Goal: Information Seeking & Learning: Understand process/instructions

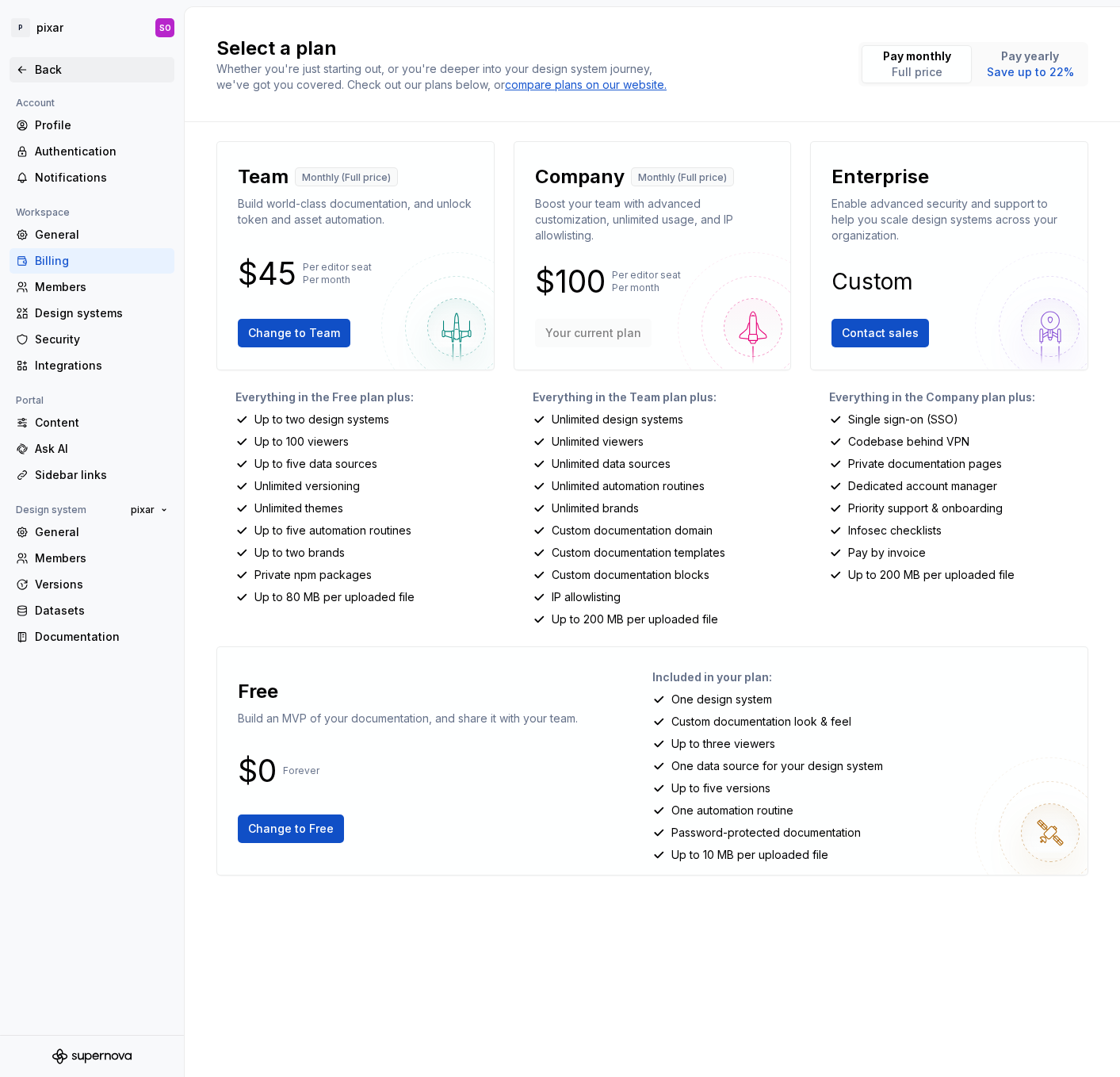
click at [30, 67] on div "Back" at bounding box center [91, 70] width 152 height 16
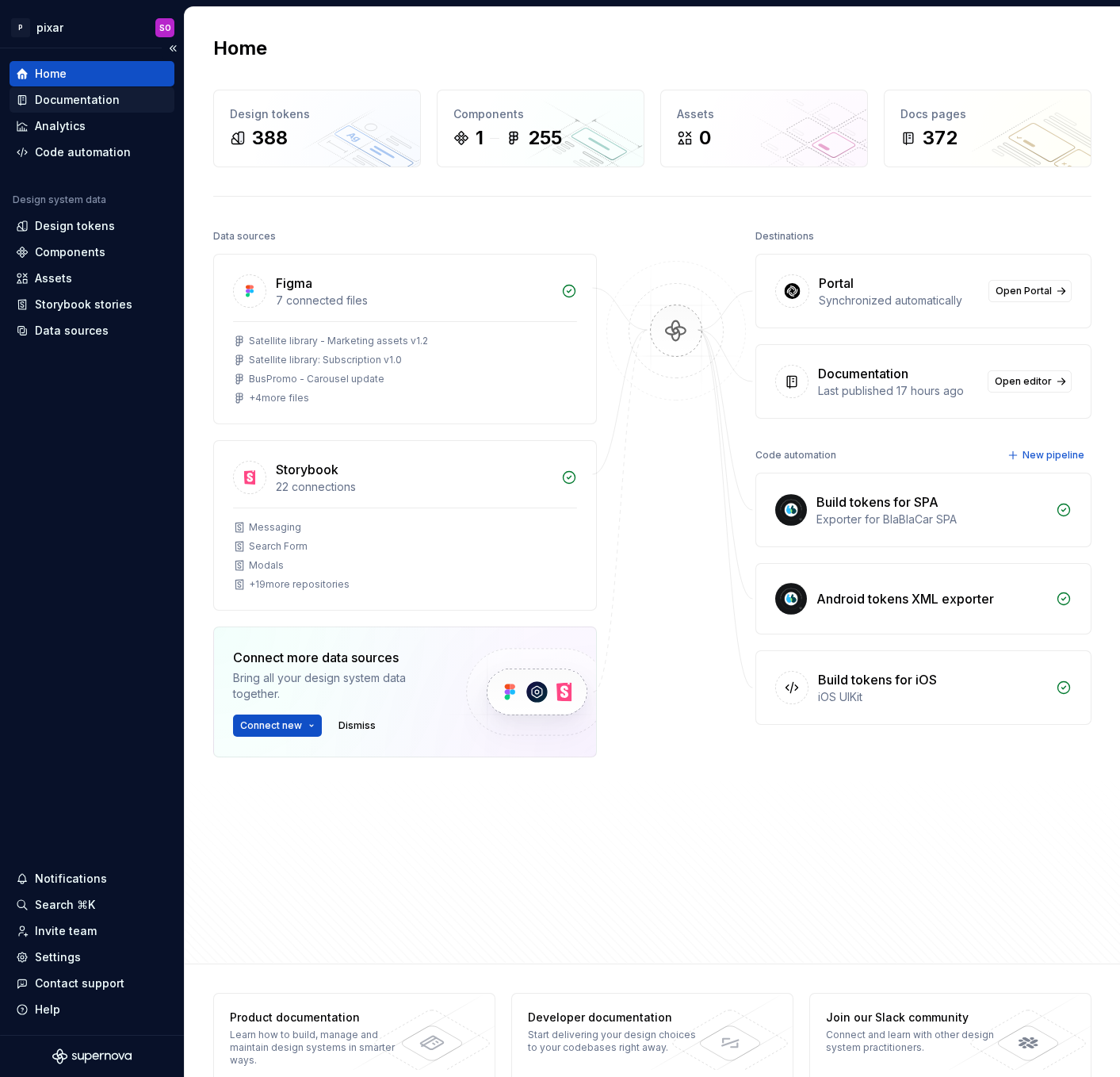
click at [67, 96] on div "Documentation" at bounding box center [77, 100] width 85 height 16
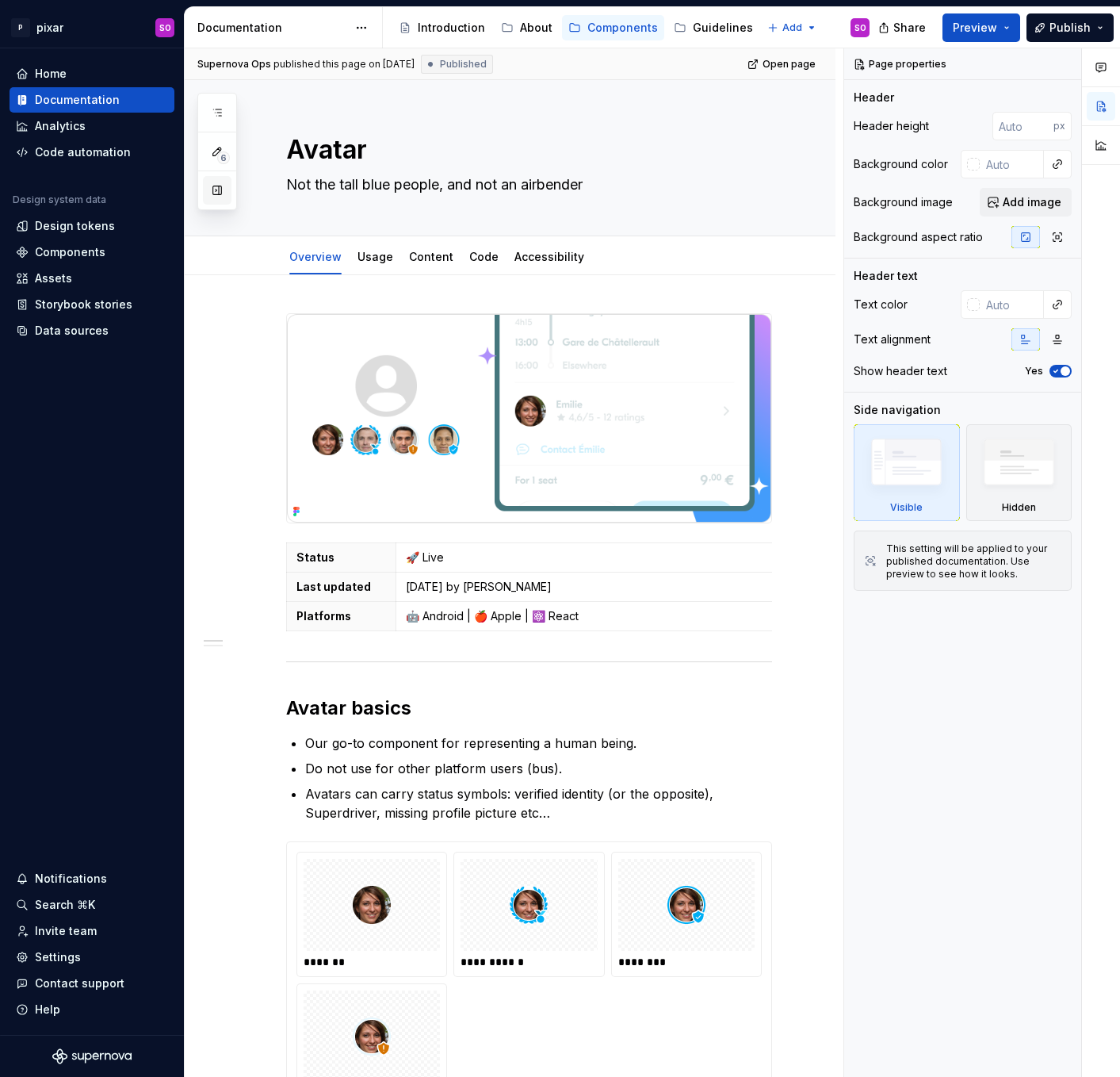
click at [216, 196] on button "button" at bounding box center [217, 190] width 28 height 28
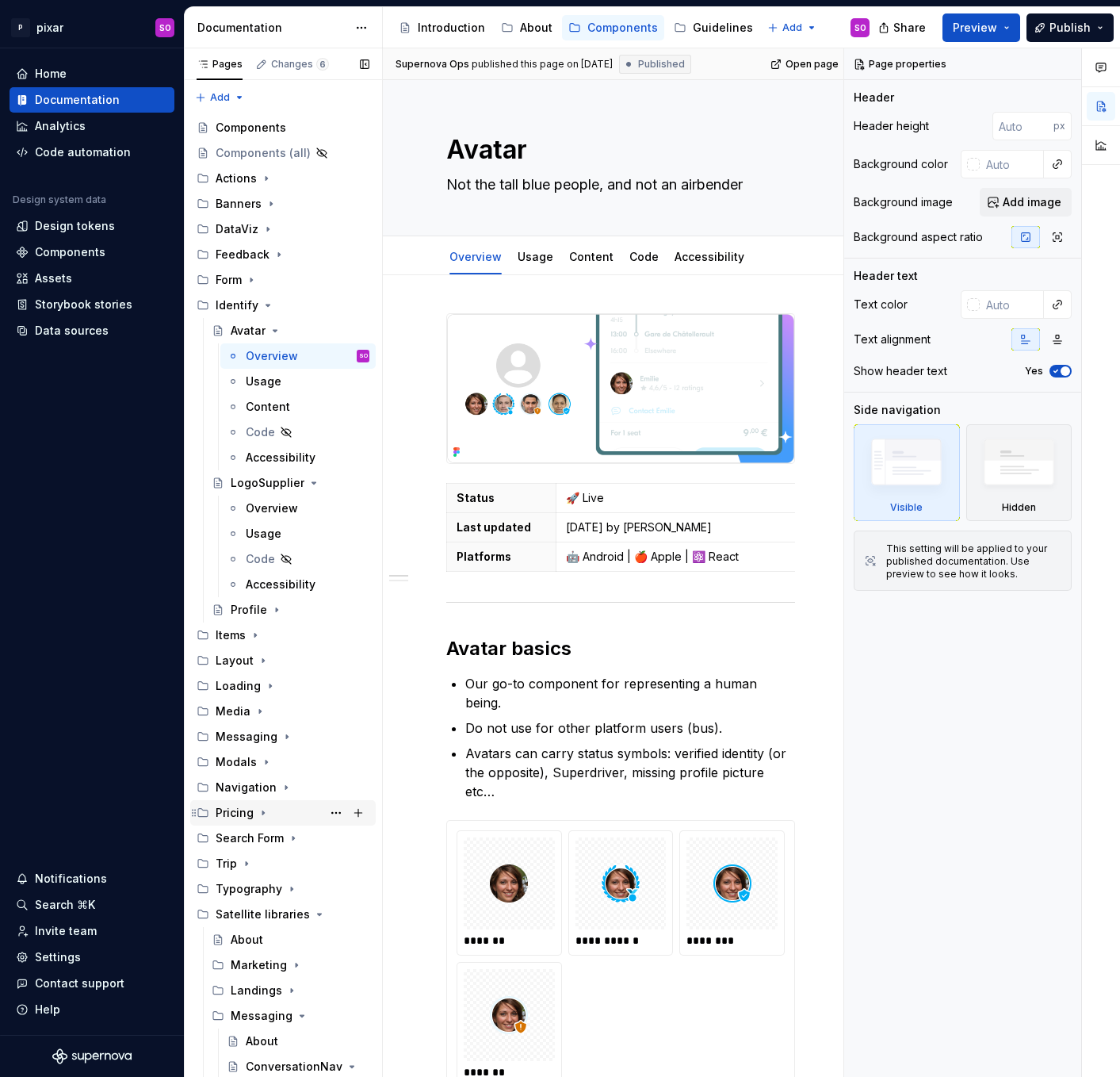
scroll to position [353, 0]
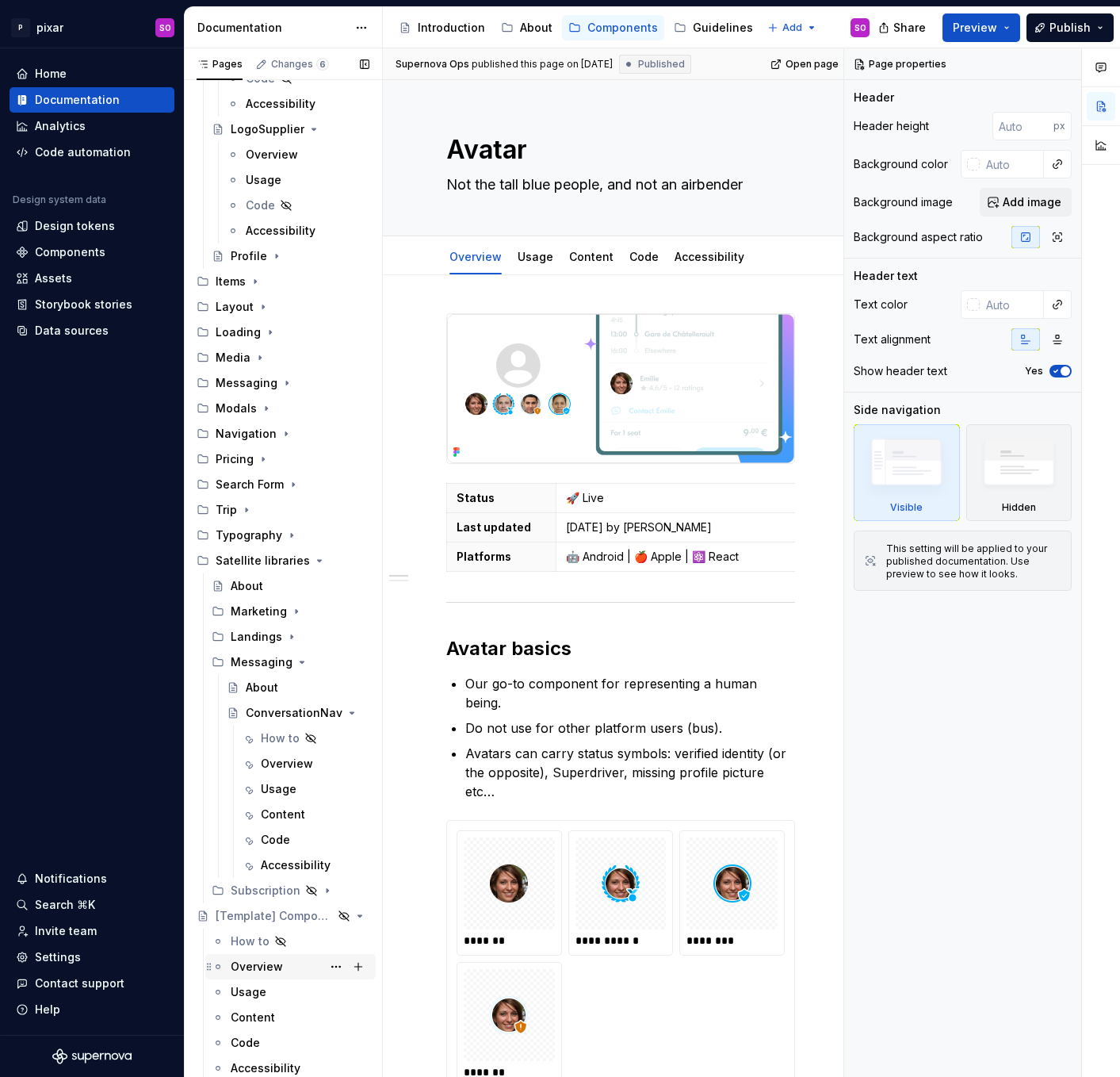
click at [256, 970] on div "Overview" at bounding box center [256, 967] width 52 height 16
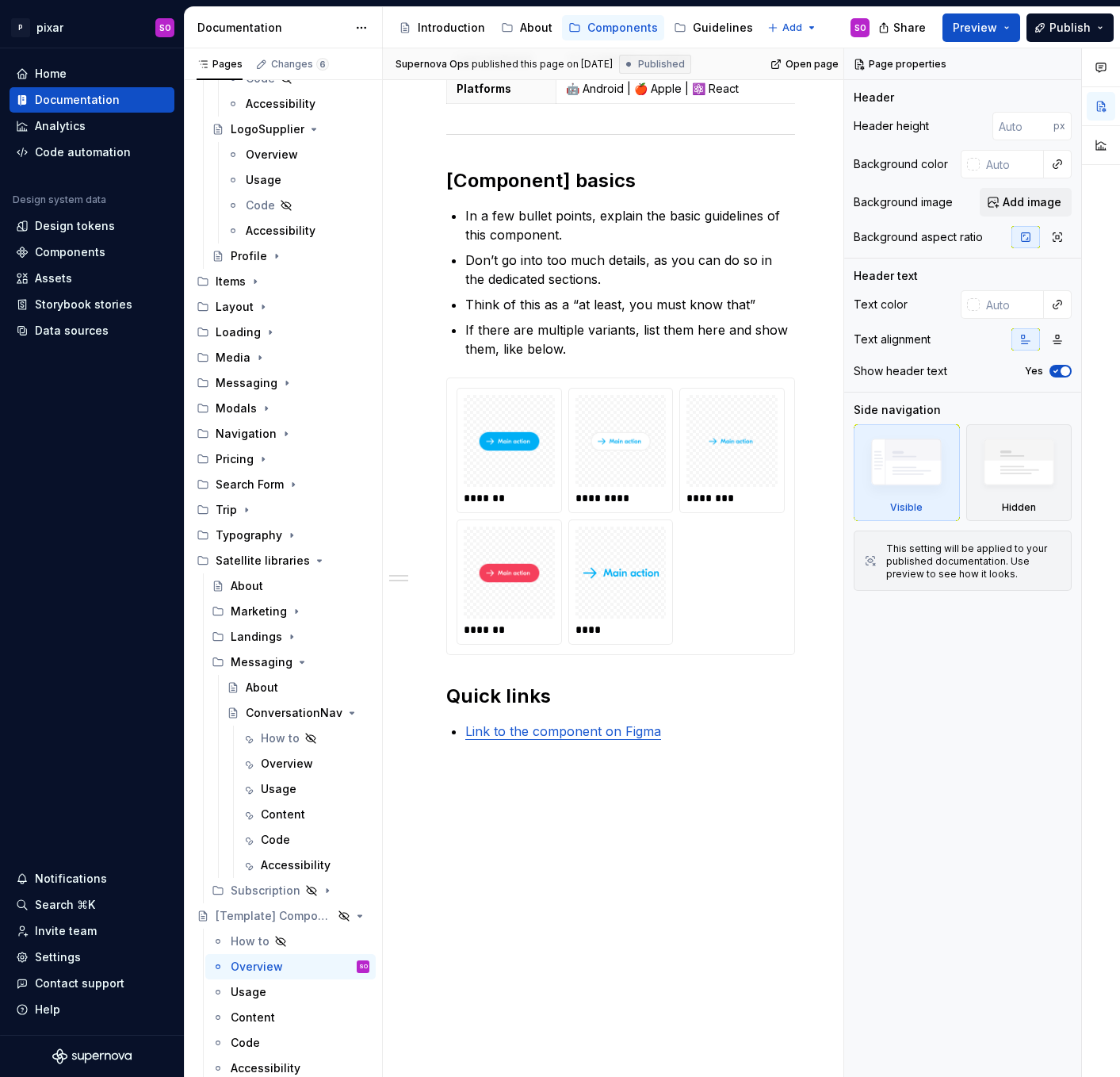
scroll to position [495, 0]
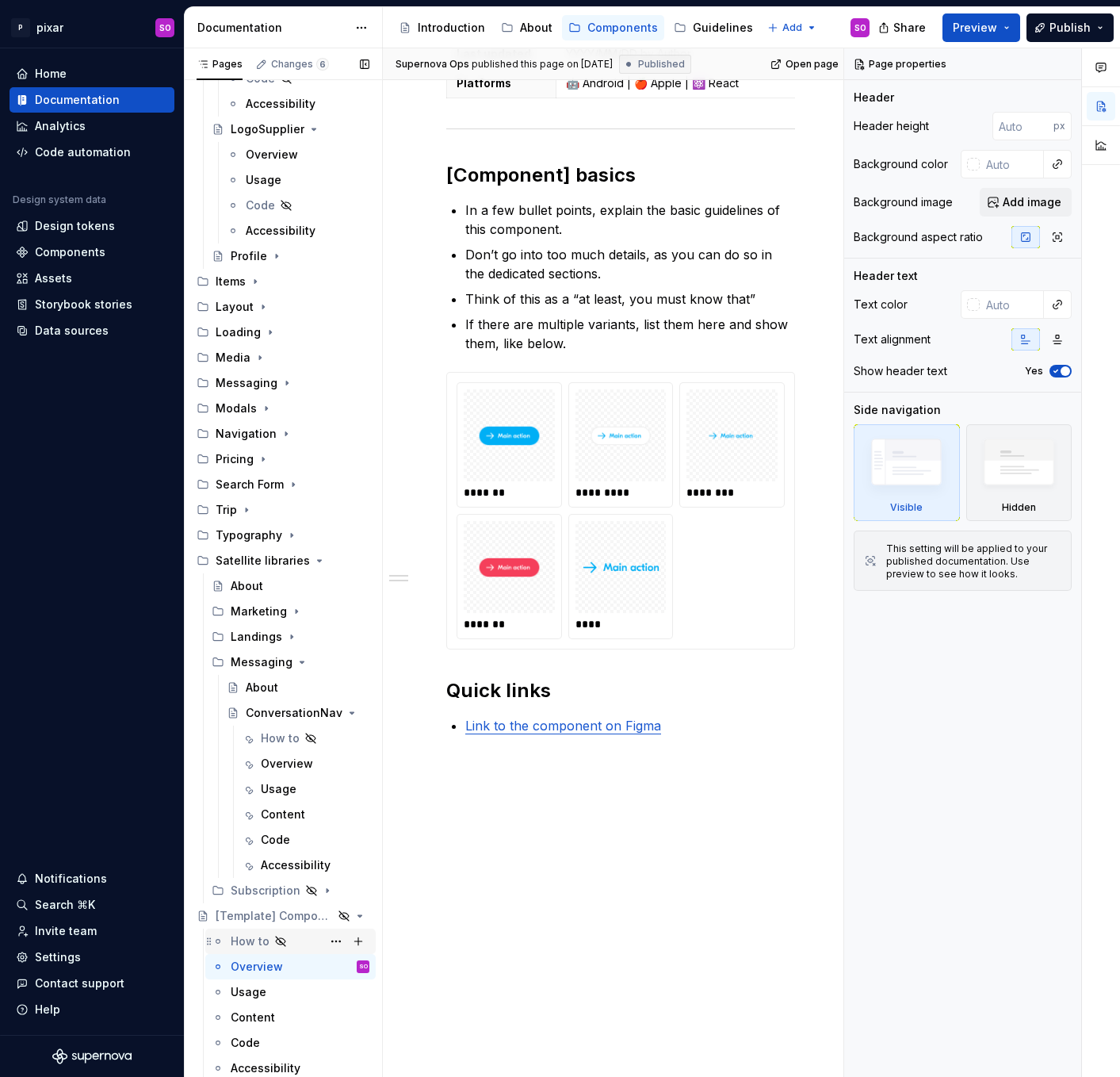
click at [244, 946] on div "How to" at bounding box center [250, 941] width 39 height 16
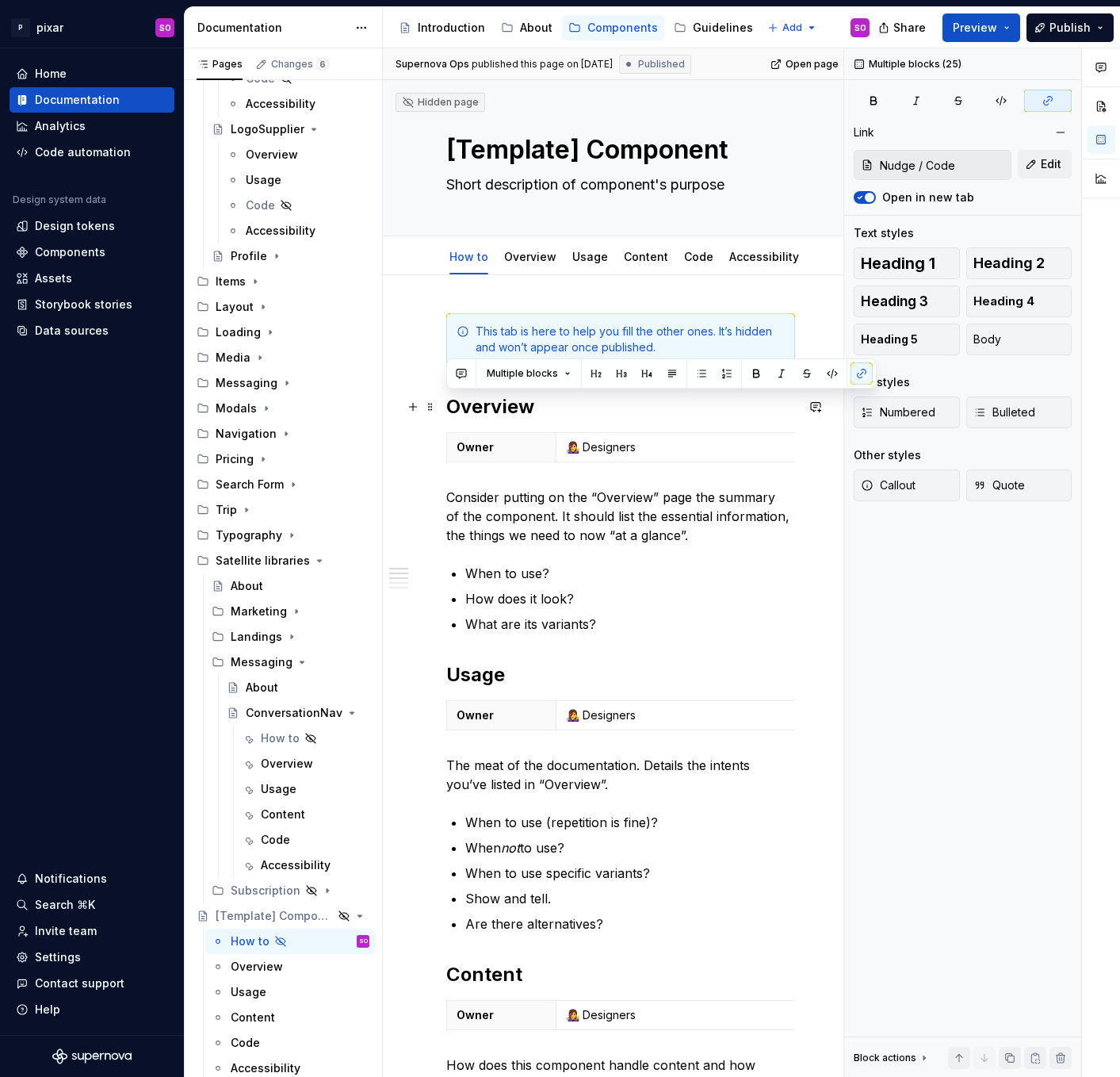
drag, startPoint x: 524, startPoint y: 855, endPoint x: 446, endPoint y: 405, distance: 456.7
copy div "Loremips Dolor 👩‍🎤 Sitametco Adipisci elitsed do eiu “Temporin” utla etd magnaa…"
click at [643, 257] on link "Content" at bounding box center [646, 256] width 44 height 13
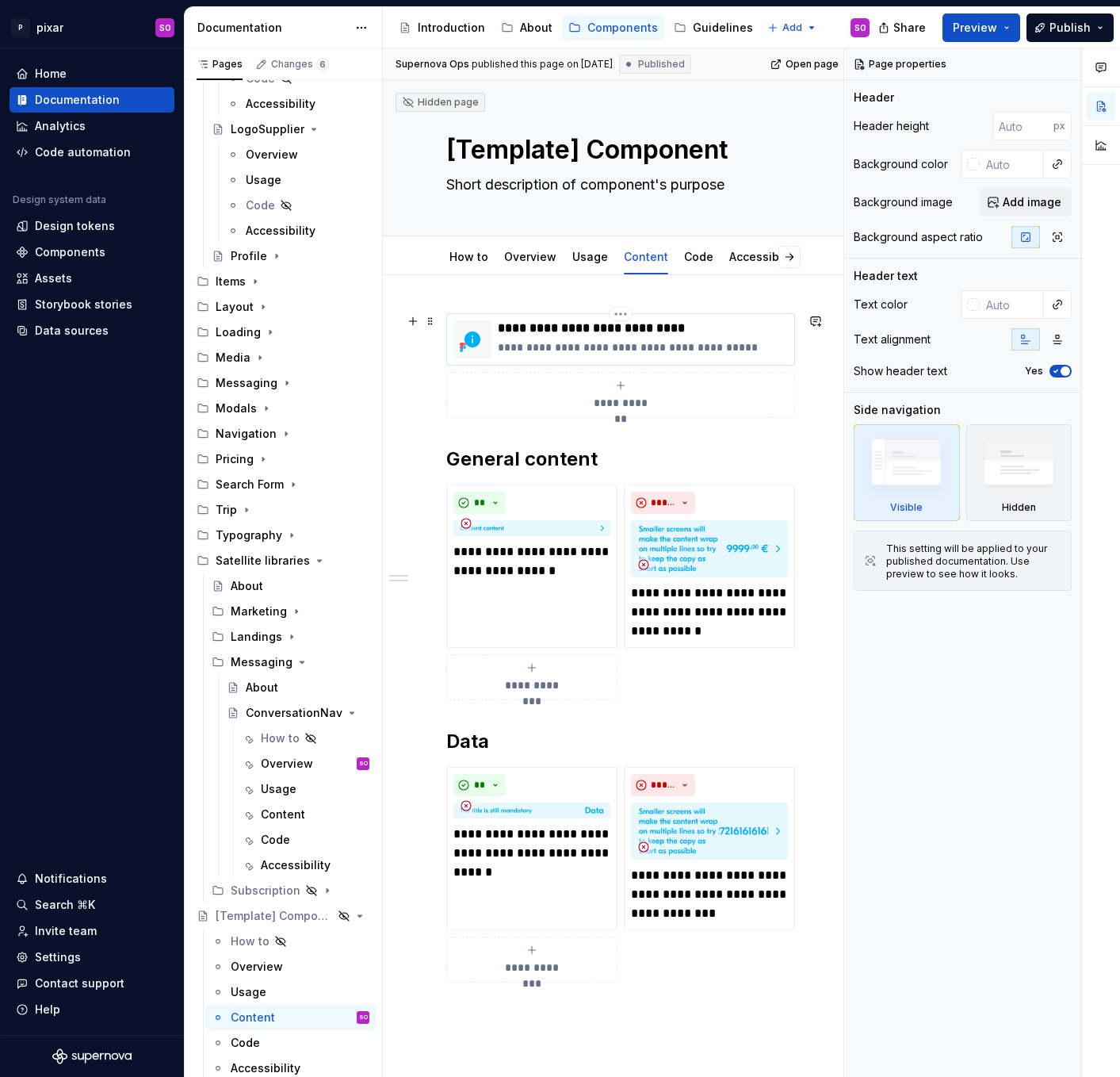
click at [540, 330] on p "**********" at bounding box center [643, 329] width 290 height 16
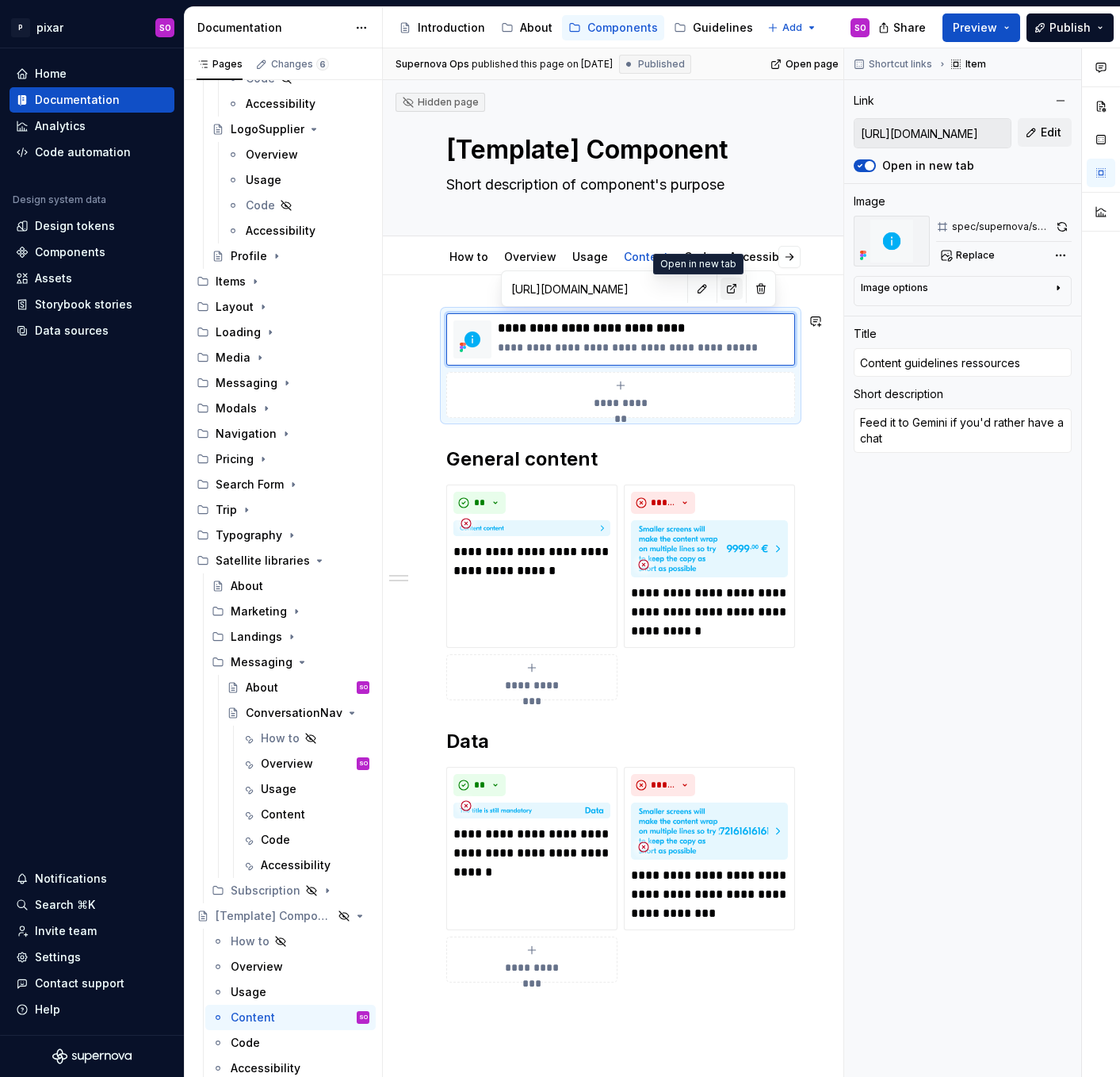
click at [721, 294] on button "button" at bounding box center [731, 289] width 22 height 22
type textarea "*"
